Goal: Information Seeking & Learning: Learn about a topic

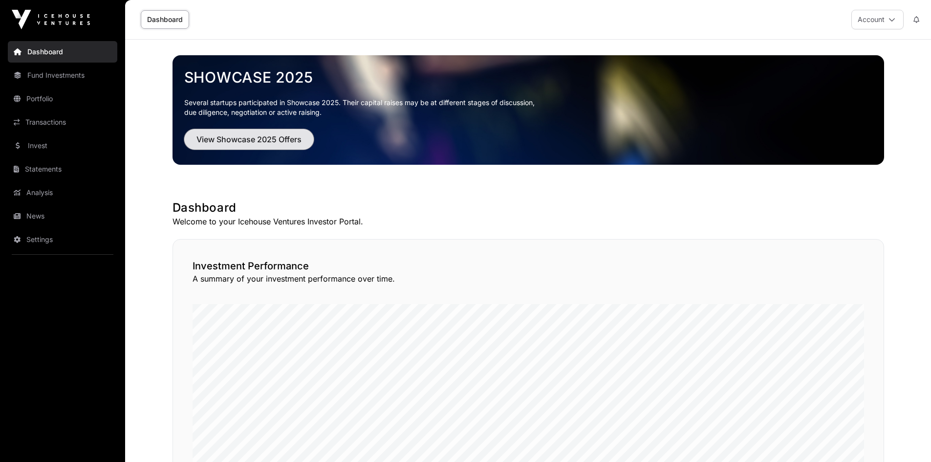
click at [246, 136] on span "View Showcase 2025 Offers" at bounding box center [248, 139] width 105 height 12
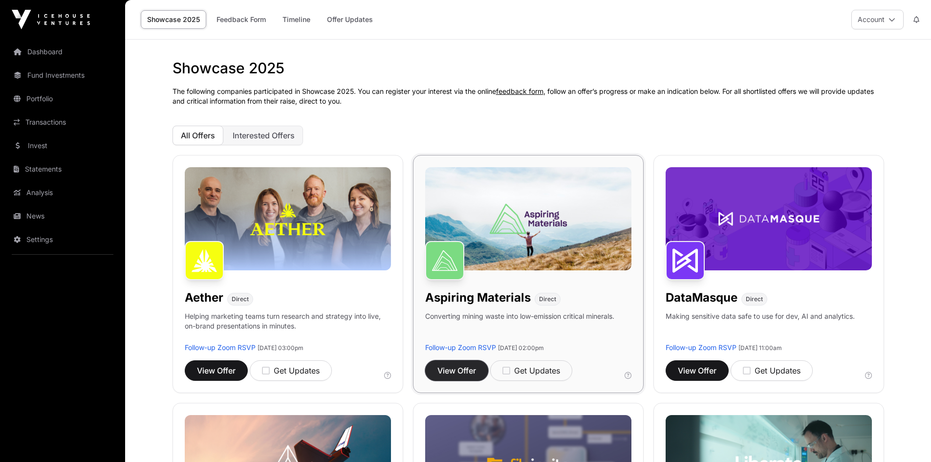
click at [444, 374] on span "View Offer" at bounding box center [456, 370] width 39 height 12
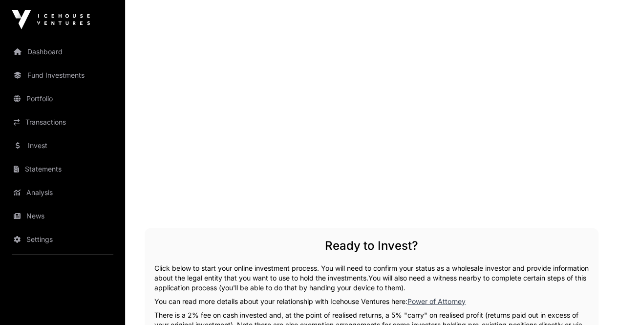
scroll to position [1306, 0]
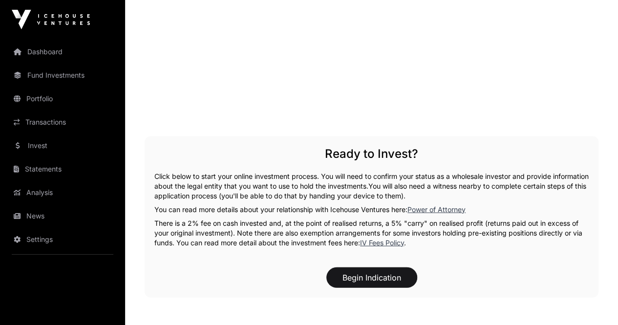
click at [266, 218] on p "There is a 2% fee on cash invested and, at the point of realised returns, a 5% …" at bounding box center [371, 232] width 434 height 29
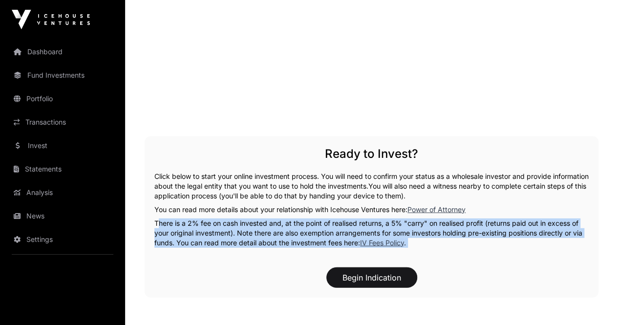
click at [266, 218] on p "There is a 2% fee on cash invested and, at the point of realised returns, a 5% …" at bounding box center [371, 232] width 434 height 29
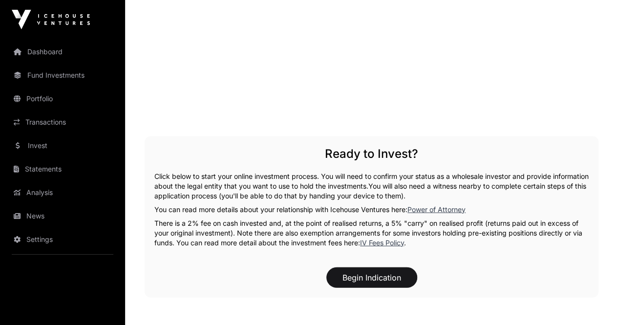
click at [255, 182] on span "You will also need a witness nearby to complete certain steps of this applicati…" at bounding box center [370, 191] width 432 height 18
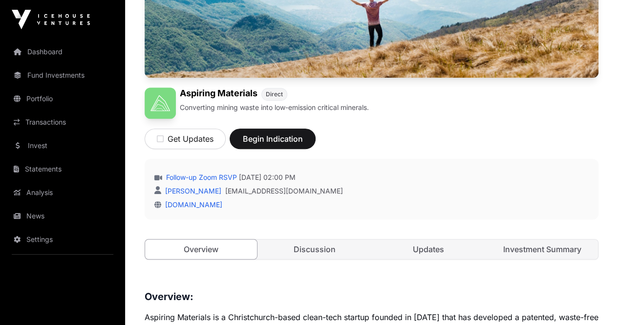
scroll to position [232, 0]
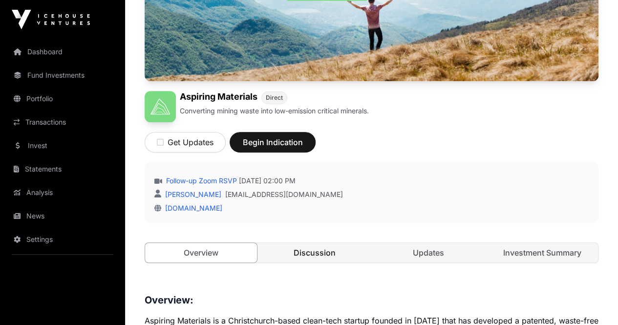
click at [325, 243] on link "Discussion" at bounding box center [315, 253] width 112 height 20
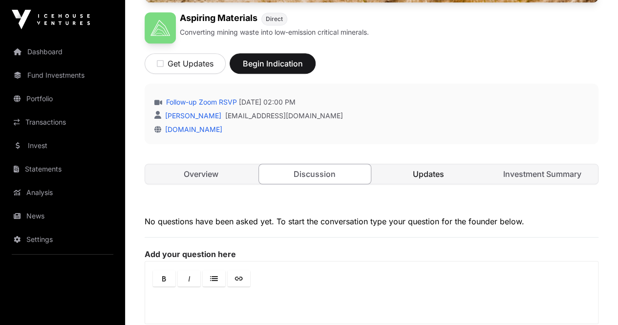
click at [418, 164] on link "Updates" at bounding box center [429, 174] width 112 height 20
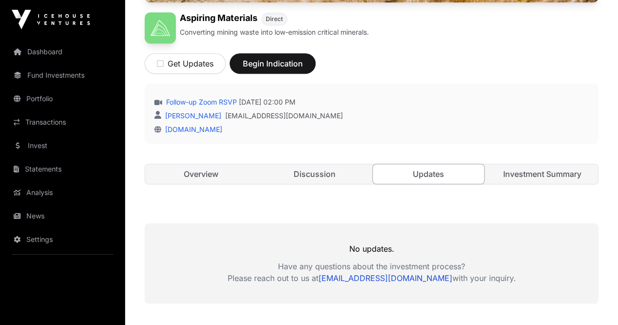
scroll to position [308, 0]
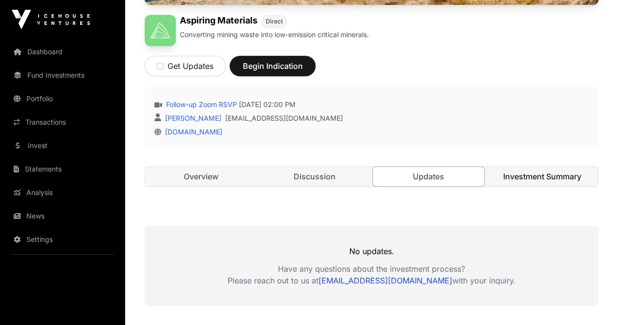
click at [527, 167] on link "Investment Summary" at bounding box center [542, 177] width 112 height 20
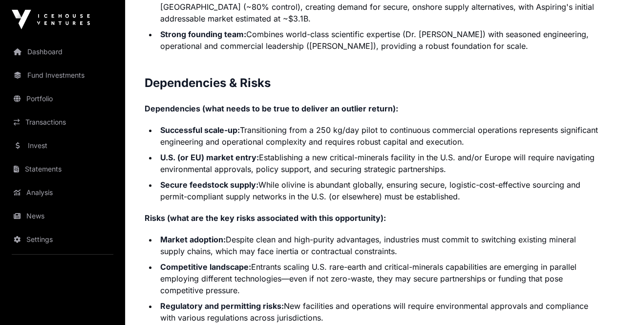
scroll to position [2139, 0]
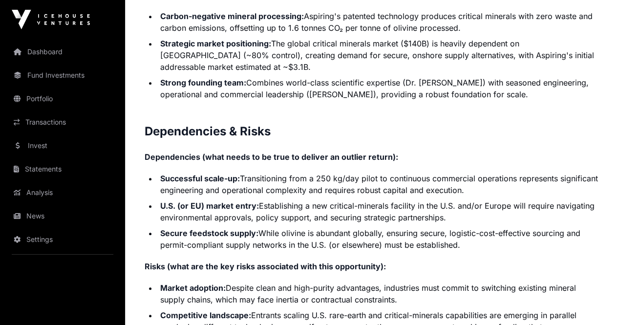
click at [230, 282] on li "Market adoption: Despite clean and high-purity advantages, industries must comm…" at bounding box center [377, 293] width 441 height 23
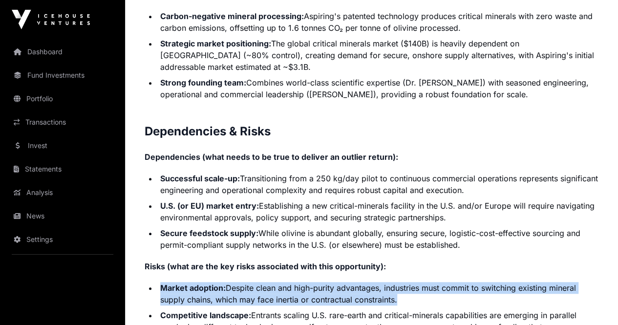
click at [230, 282] on li "Market adoption: Despite clean and high-purity advantages, industries must comm…" at bounding box center [377, 293] width 441 height 23
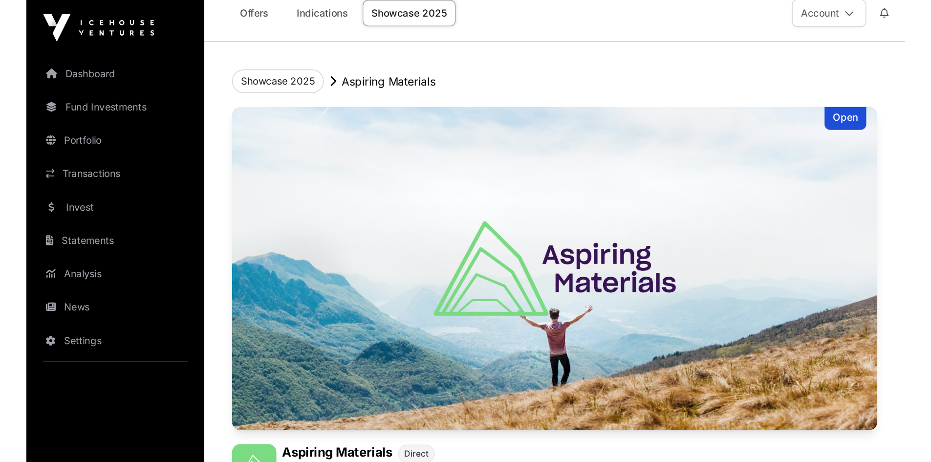
scroll to position [0, 0]
